Goal: Transaction & Acquisition: Obtain resource

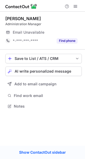
scroll to position [3, 3]
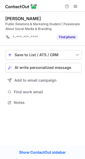
scroll to position [99, 85]
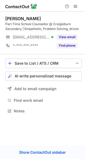
scroll to position [107, 85]
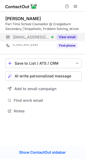
click at [70, 35] on button "View email" at bounding box center [66, 36] width 21 height 5
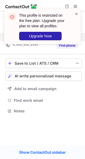
click at [75, 39] on div "This profile is restricted on the free plan. Upgrade your plan to view all prof…" at bounding box center [42, 29] width 85 height 50
click at [77, 14] on span at bounding box center [76, 13] width 4 height 5
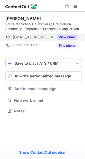
click at [75, 4] on span at bounding box center [75, 6] width 4 height 4
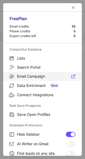
scroll to position [62, 0]
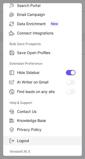
click at [23, 139] on span "Logout" at bounding box center [46, 140] width 58 height 5
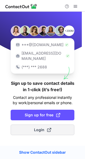
click at [37, 127] on span "Login" at bounding box center [42, 129] width 17 height 5
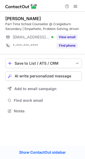
scroll to position [107, 85]
click at [74, 7] on span at bounding box center [75, 6] width 4 height 4
click at [75, 8] on span at bounding box center [75, 6] width 4 height 4
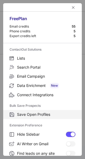
scroll to position [62, 0]
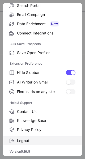
click at [23, 140] on span "Logout" at bounding box center [46, 140] width 58 height 5
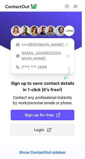
click at [34, 125] on button "Login" at bounding box center [42, 129] width 63 height 11
